Goal: Information Seeking & Learning: Learn about a topic

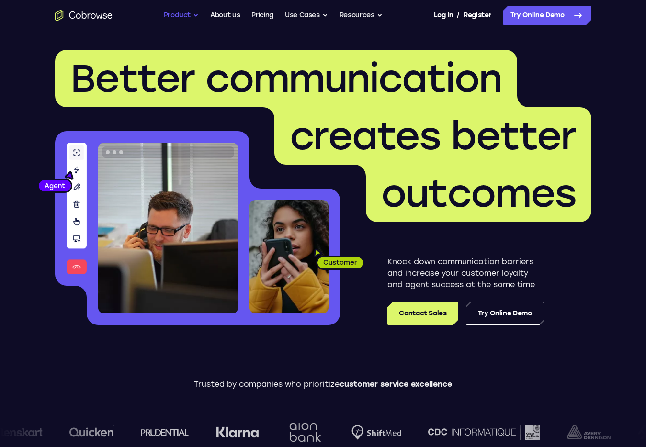
click at [178, 11] on button "Product" at bounding box center [181, 15] width 35 height 19
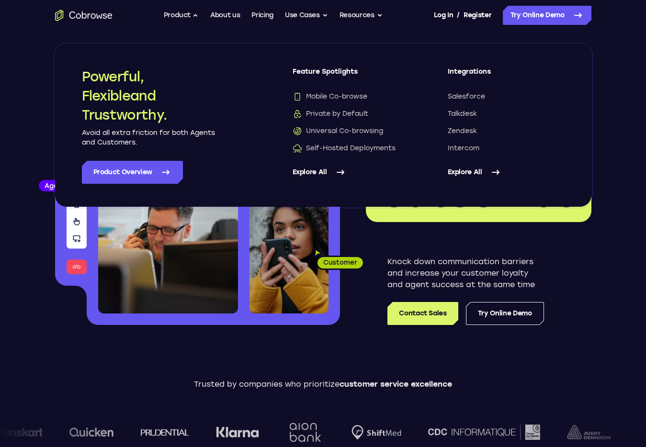
click at [327, 172] on link "Explore All" at bounding box center [351, 172] width 117 height 23
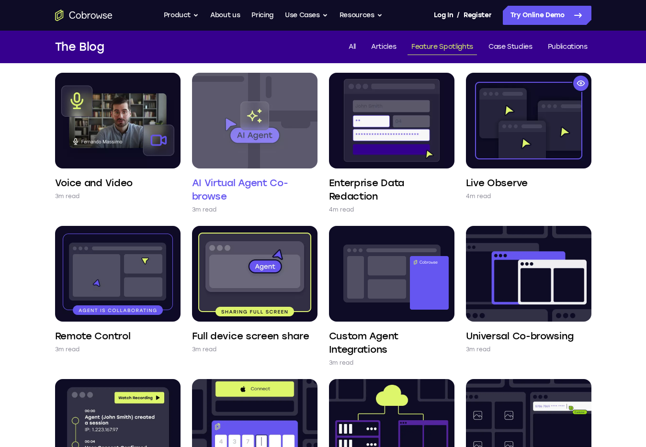
scroll to position [72, 0]
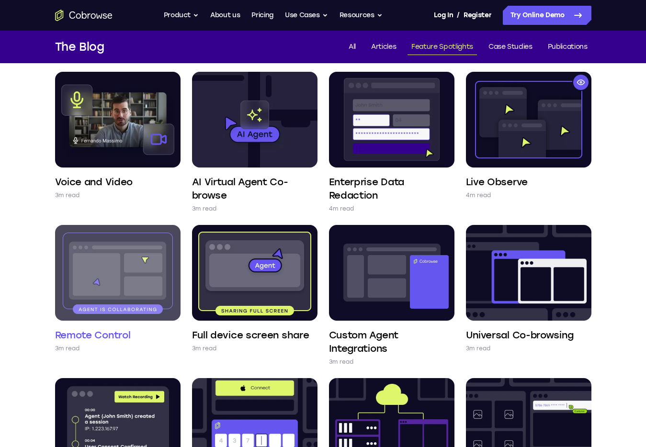
click at [127, 257] on img at bounding box center [117, 273] width 125 height 96
